Goal: Information Seeking & Learning: Learn about a topic

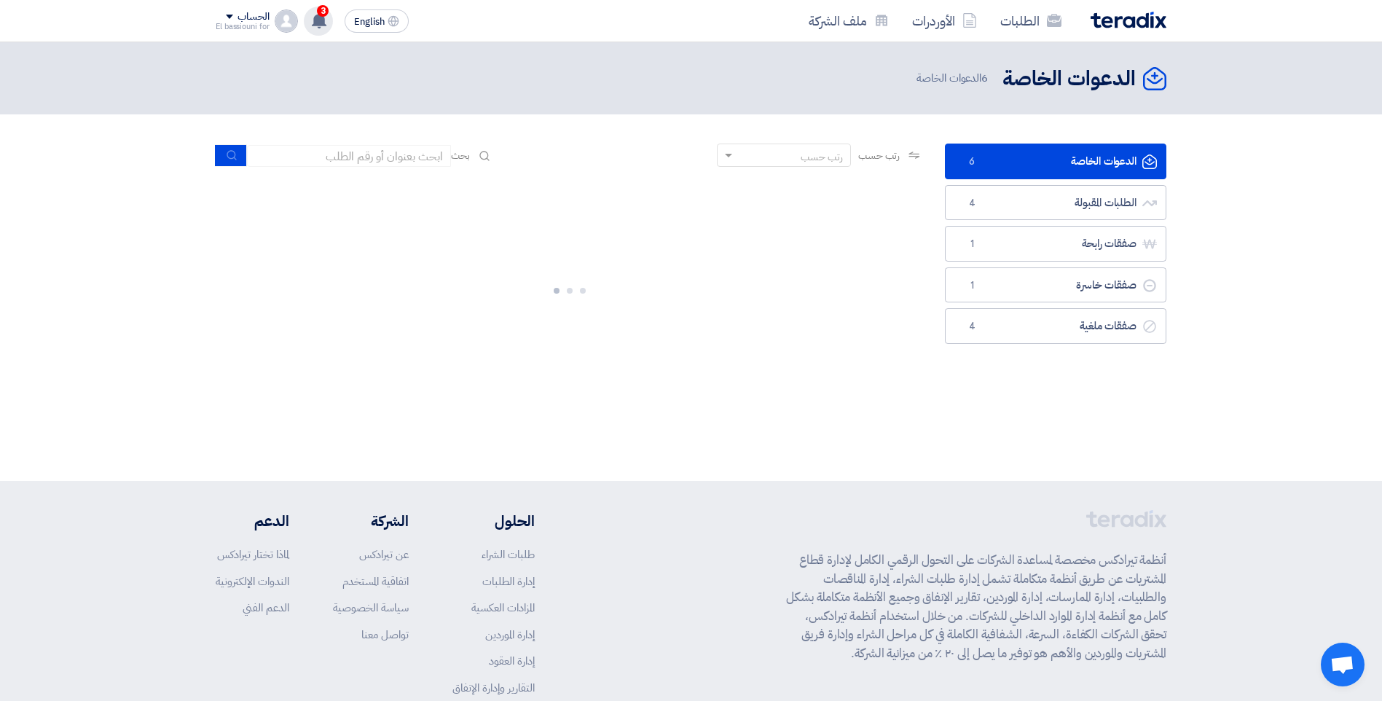
click at [316, 17] on use at bounding box center [319, 20] width 15 height 16
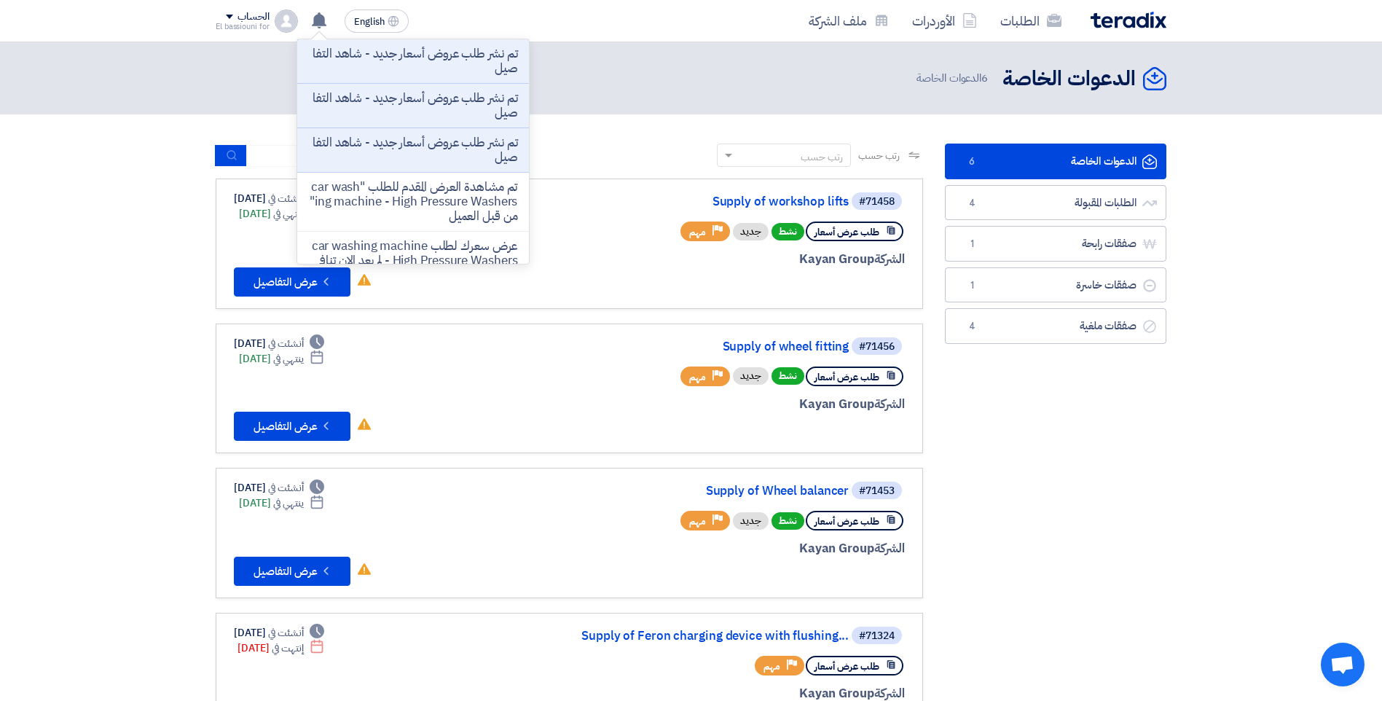
click at [613, 260] on div "الشركة Kayan Group" at bounding box center [729, 259] width 350 height 19
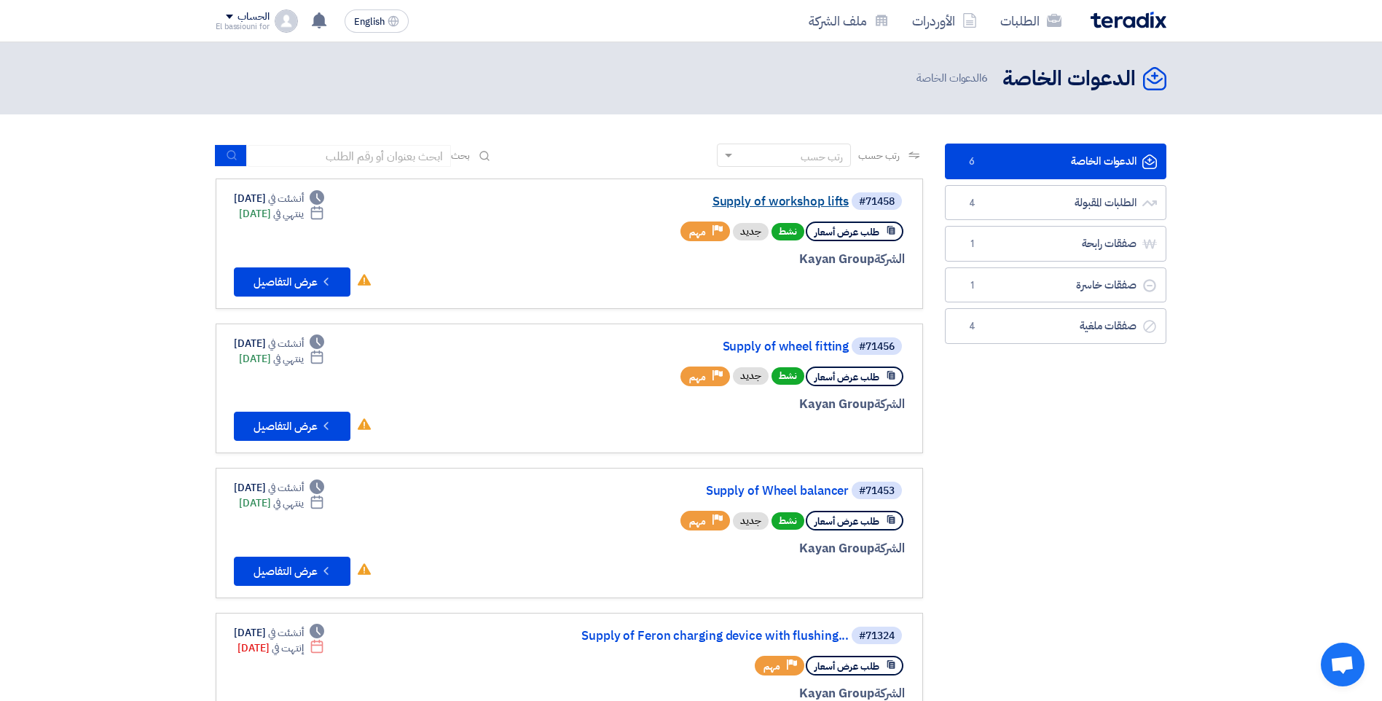
click at [750, 197] on link "Supply of workshop lifts" at bounding box center [702, 201] width 291 height 13
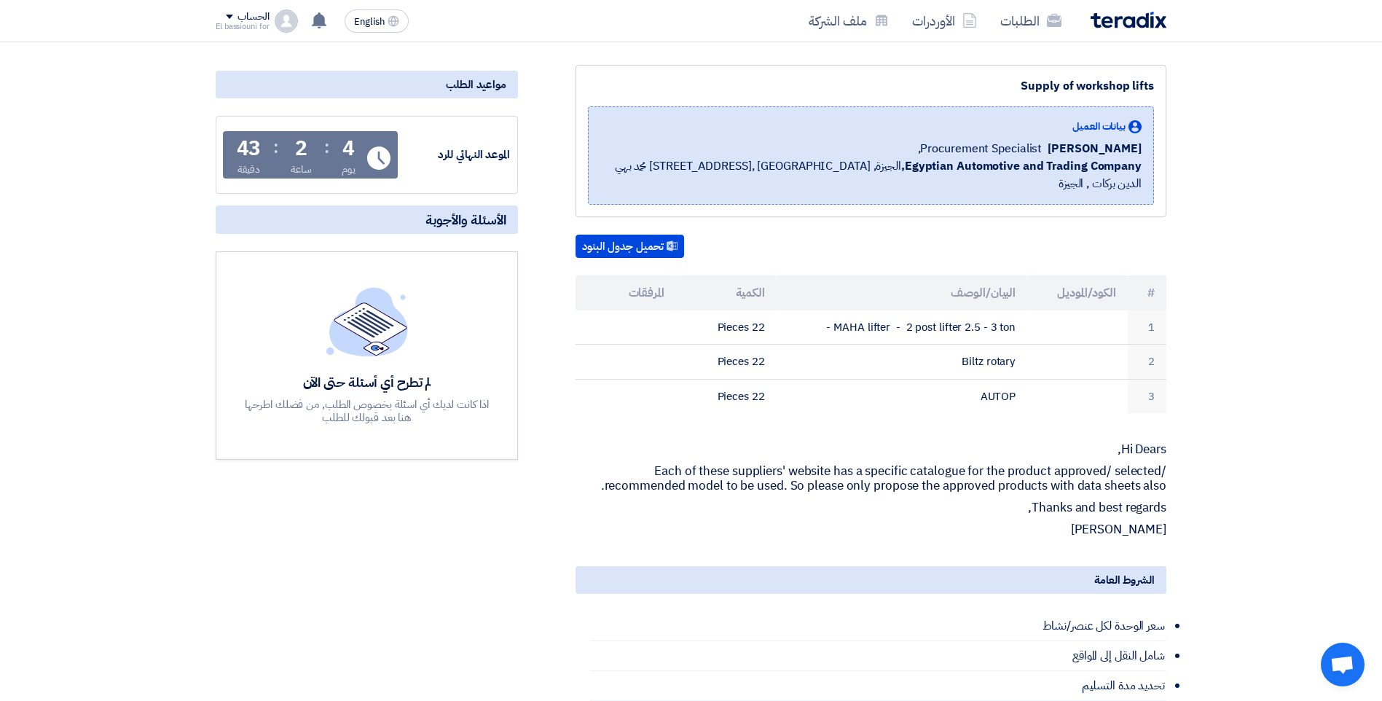
scroll to position [160, 0]
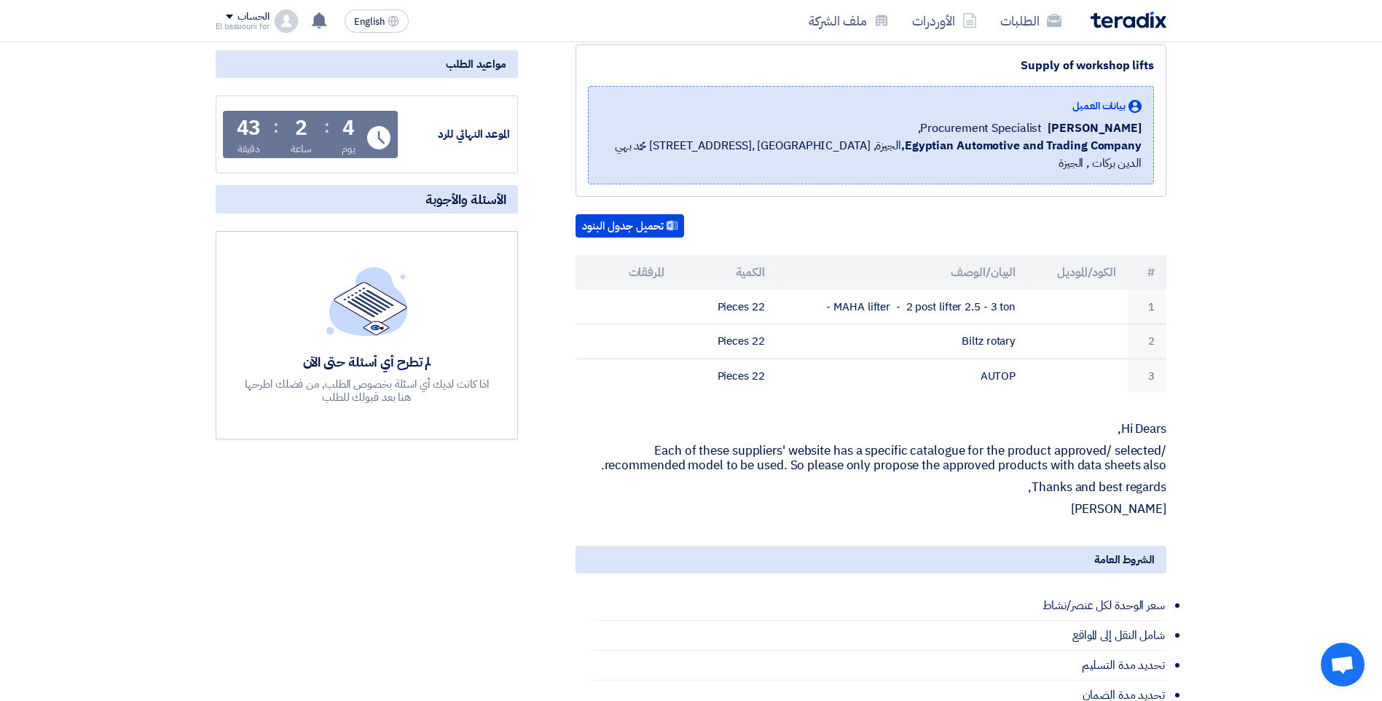
click at [665, 444] on p "Each of these suppliers' website has a specific catalogue for the product appro…" at bounding box center [871, 458] width 591 height 29
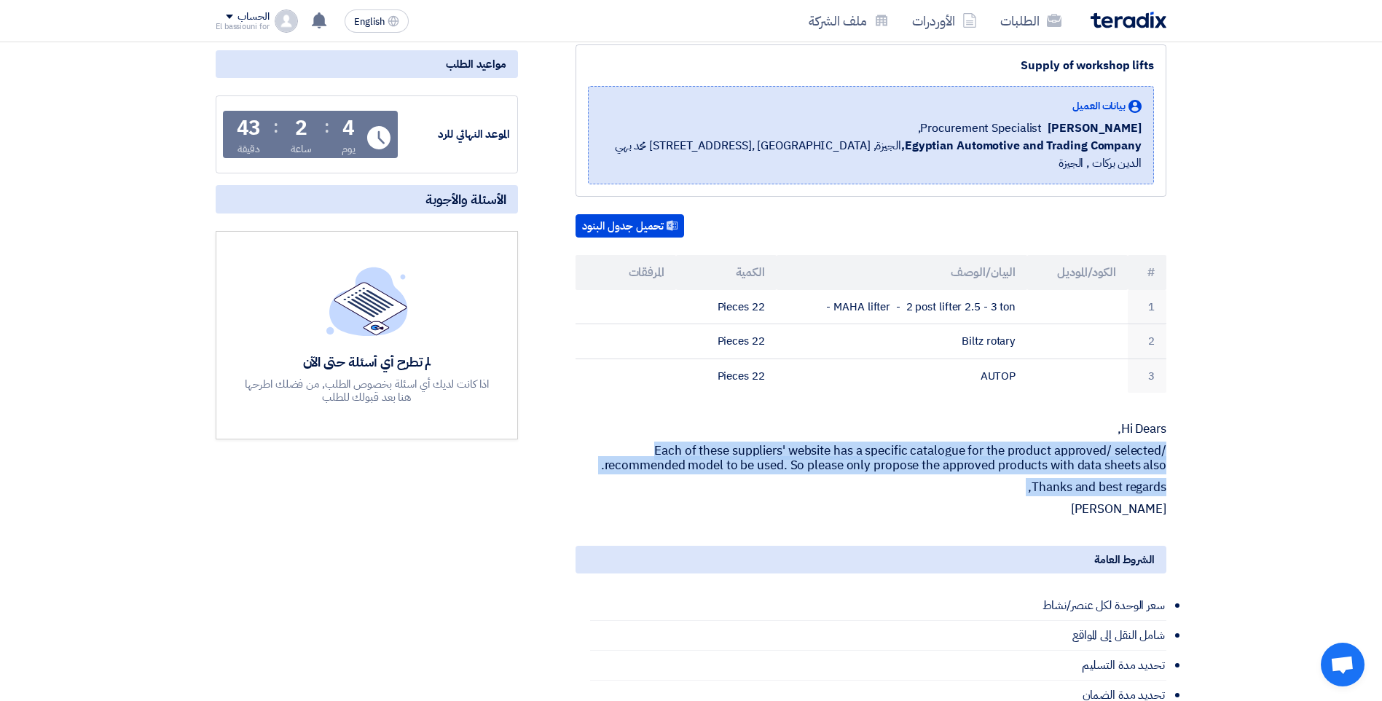
drag, startPoint x: 665, startPoint y: 431, endPoint x: 670, endPoint y: 461, distance: 30.3
click at [670, 461] on div "Hi Dears, Each of these suppliers' website has a specific catalogue for the pro…" at bounding box center [871, 469] width 591 height 95
copy div "Each of these suppliers' website has a specific catalogue for the product appro…"
